Goal: Check status: Check status

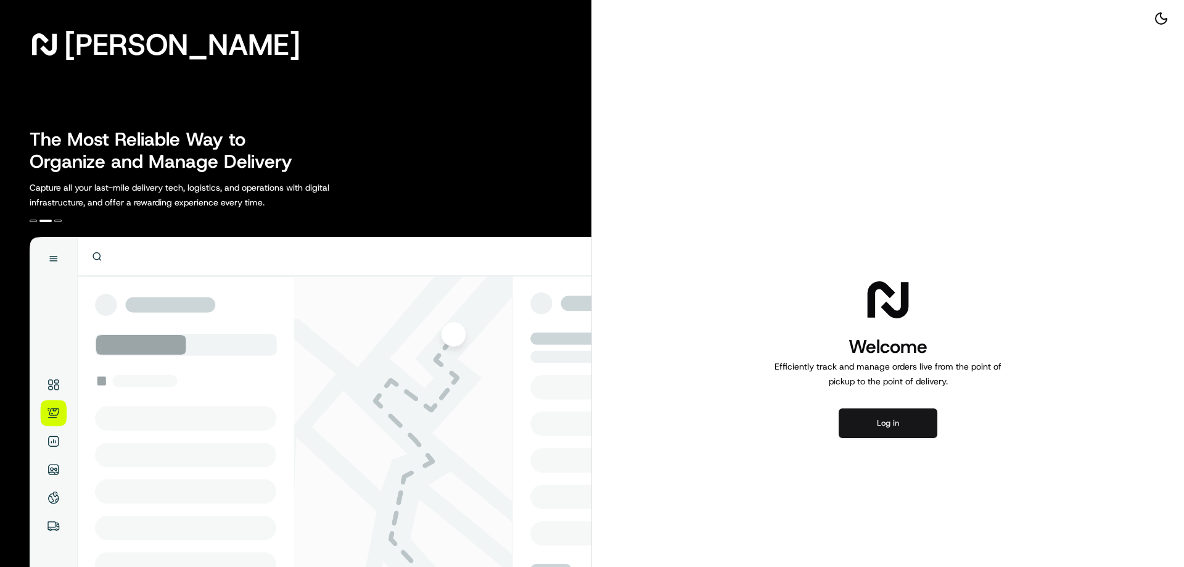
click at [890, 420] on button "Log in" at bounding box center [888, 423] width 99 height 30
